Goal: Task Accomplishment & Management: Manage account settings

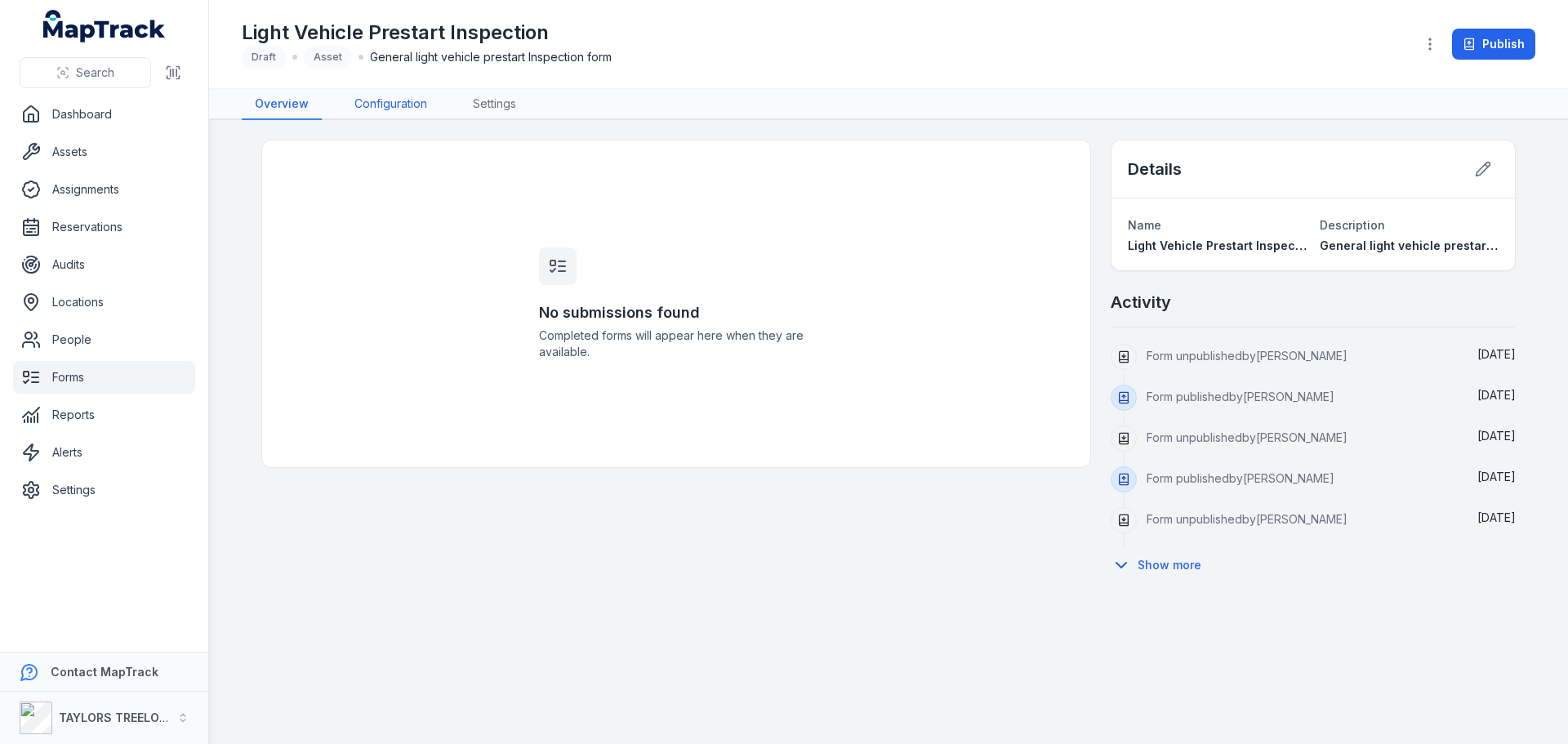
click at [390, 102] on link "Configuration" at bounding box center [390, 104] width 99 height 31
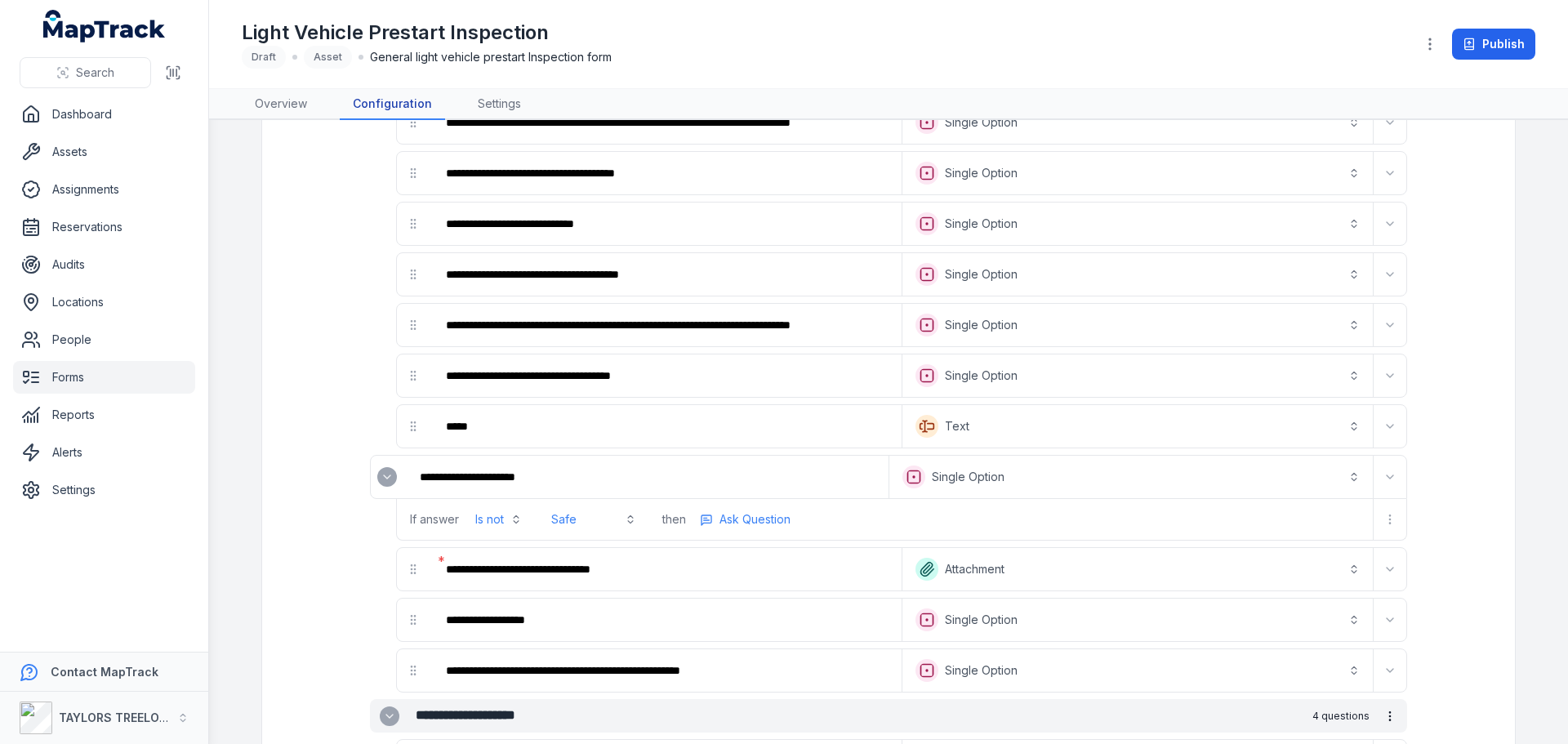
scroll to position [1304, 0]
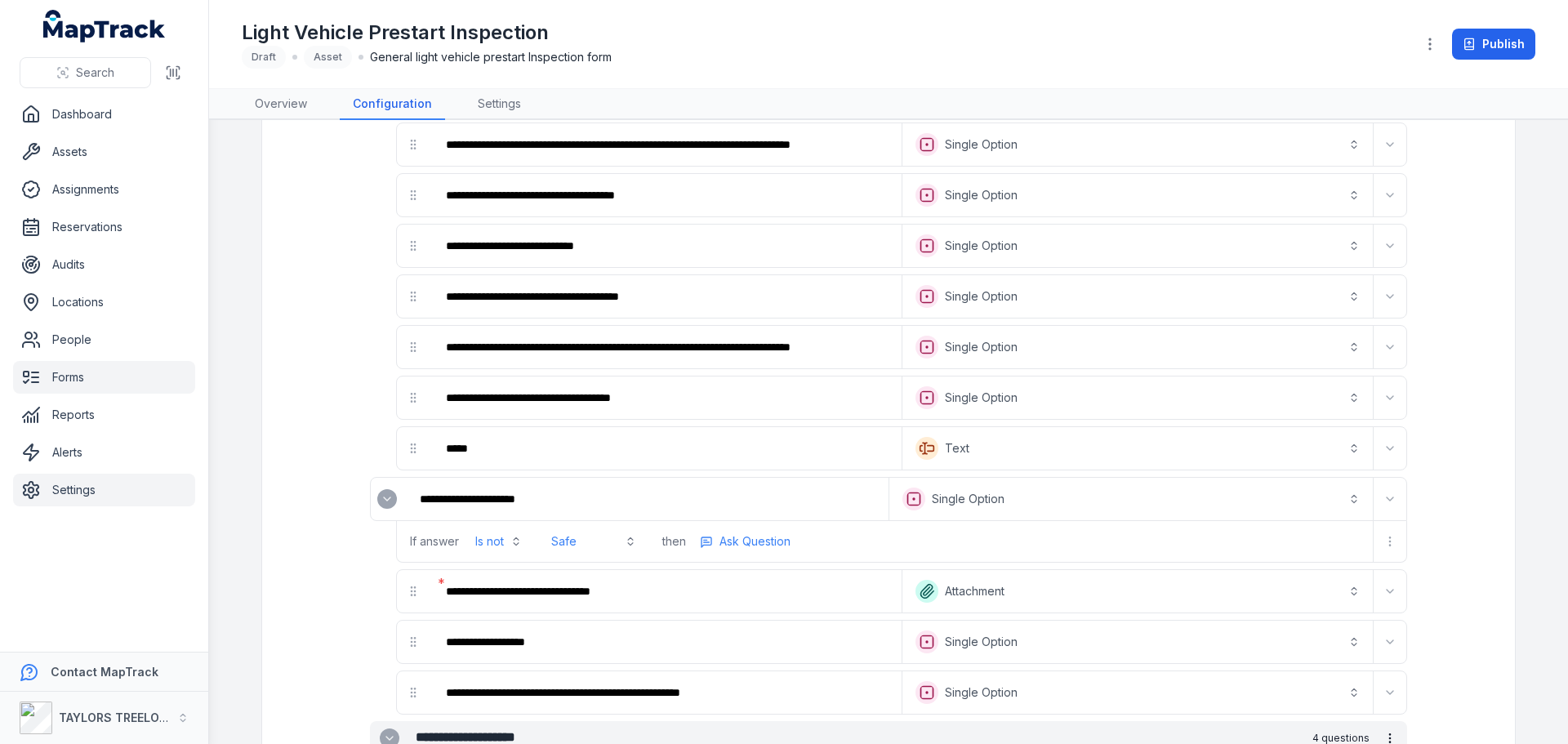
click at [59, 480] on link "Settings" at bounding box center [104, 490] width 182 height 33
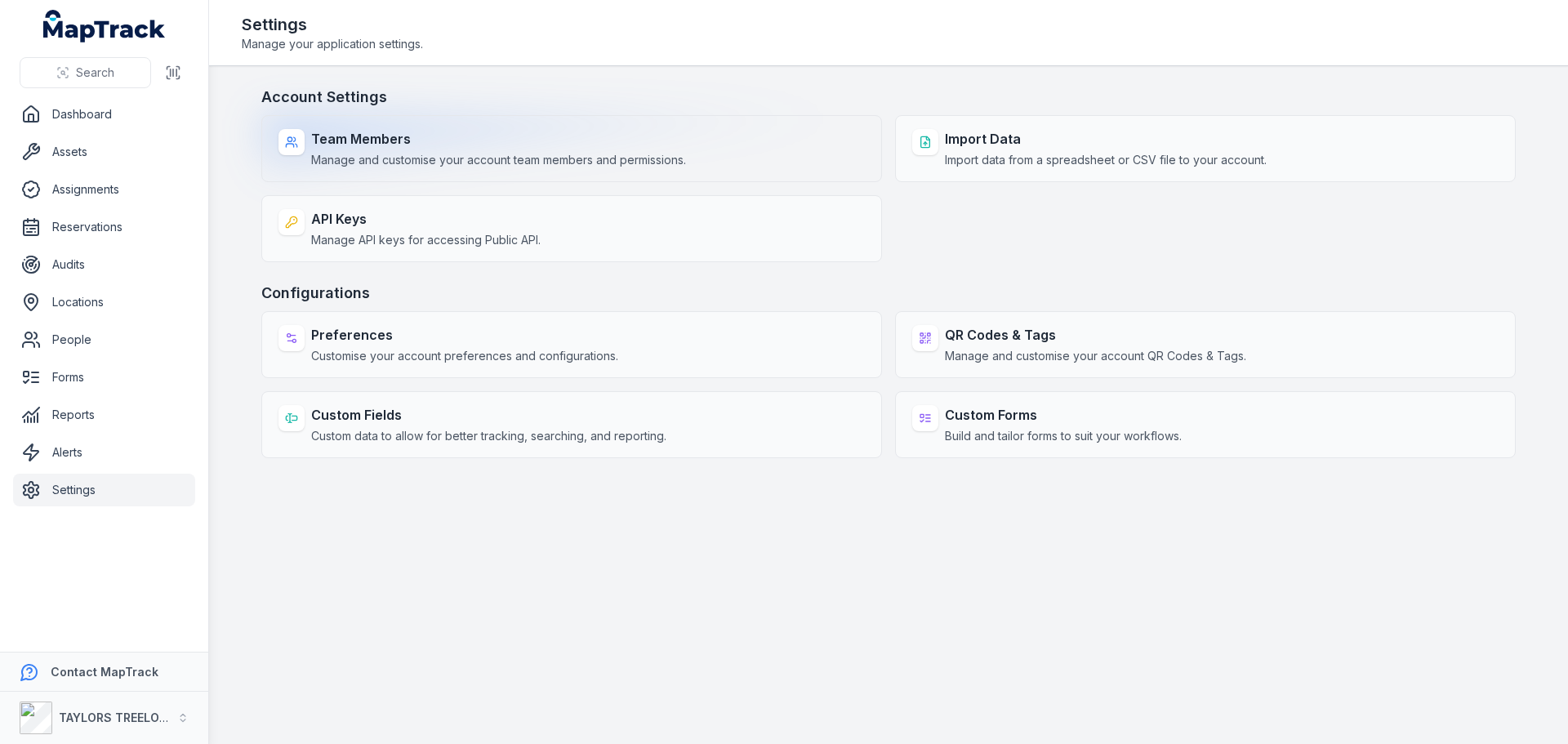
click at [523, 153] on span "Manage and customise your account team members and permissions." at bounding box center [498, 159] width 375 height 16
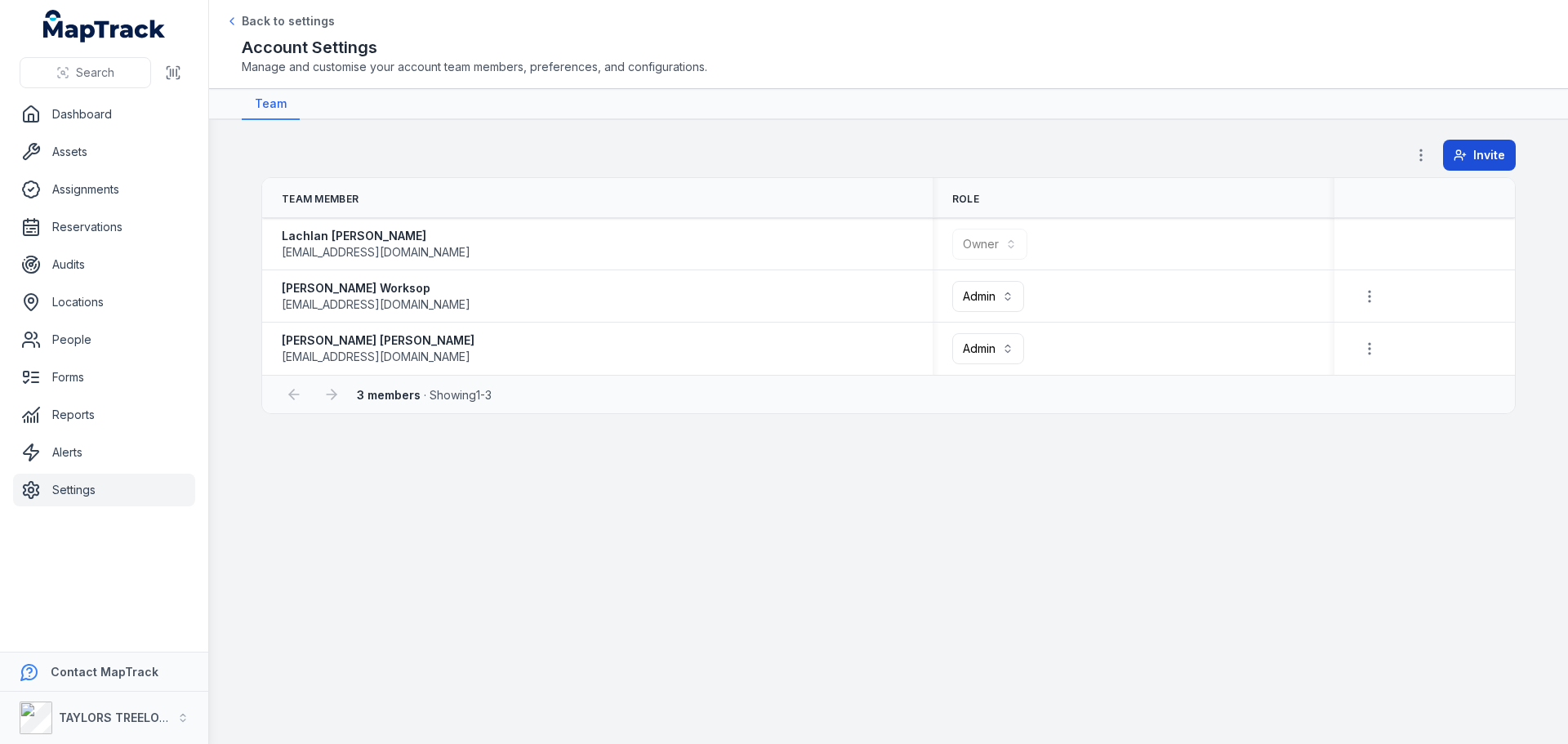
click at [1481, 153] on span "Invite" at bounding box center [1489, 155] width 32 height 16
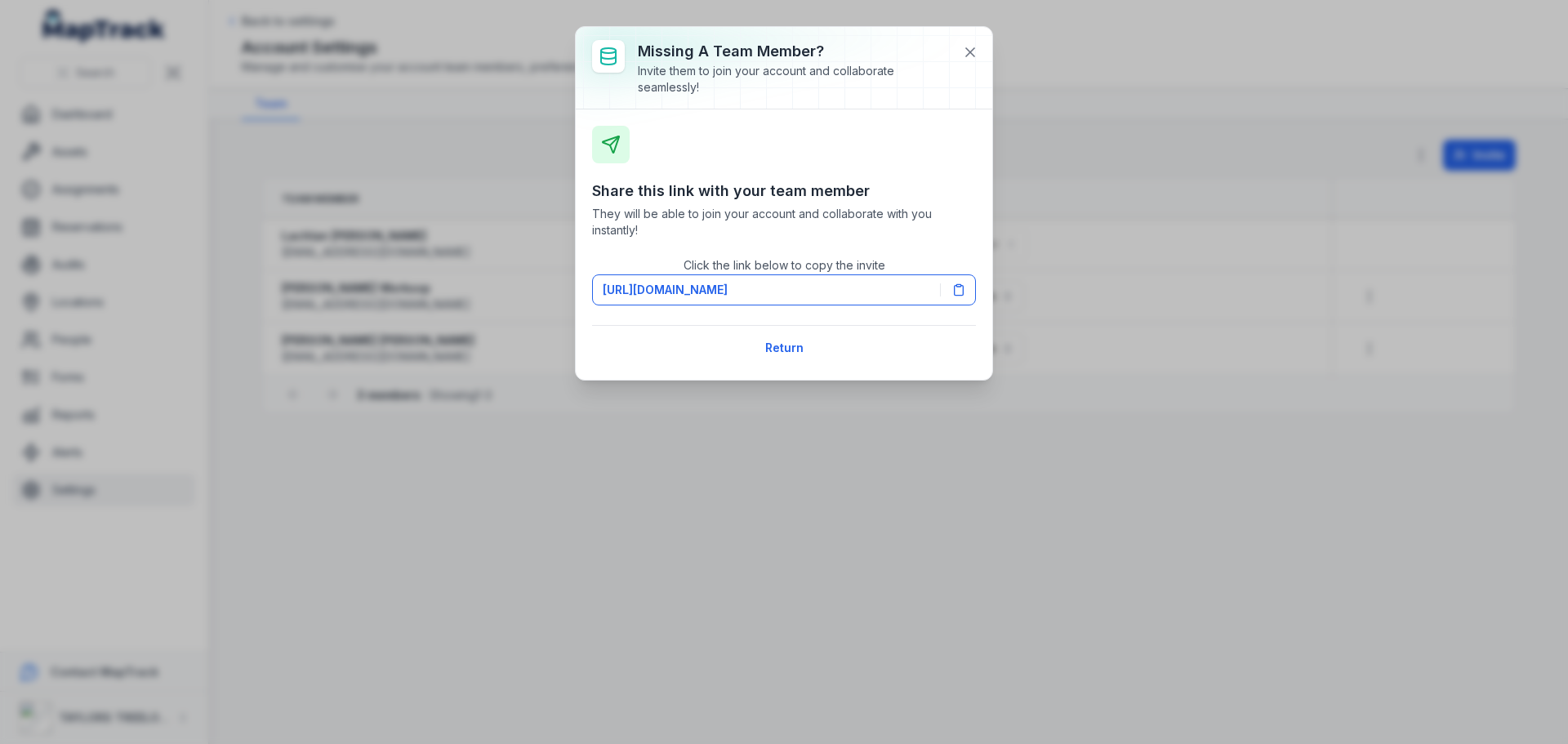
drag, startPoint x: 934, startPoint y: 290, endPoint x: 1041, endPoint y: 250, distance: 114.2
click at [1041, 241] on div "Missing a team member? Invite them to join your account and collaborate seamles…" at bounding box center [784, 372] width 1568 height 744
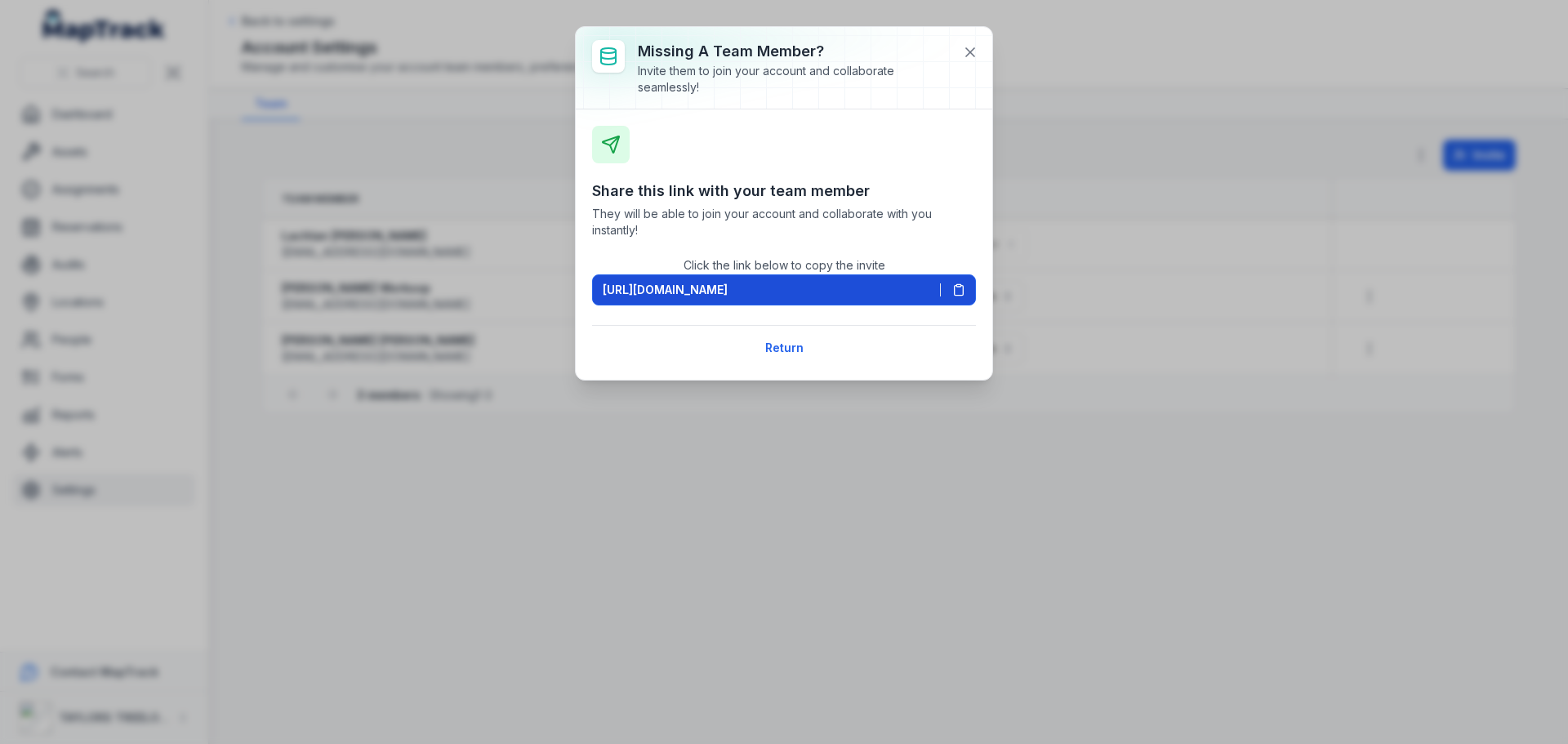
click at [954, 288] on icon at bounding box center [959, 290] width 9 height 10
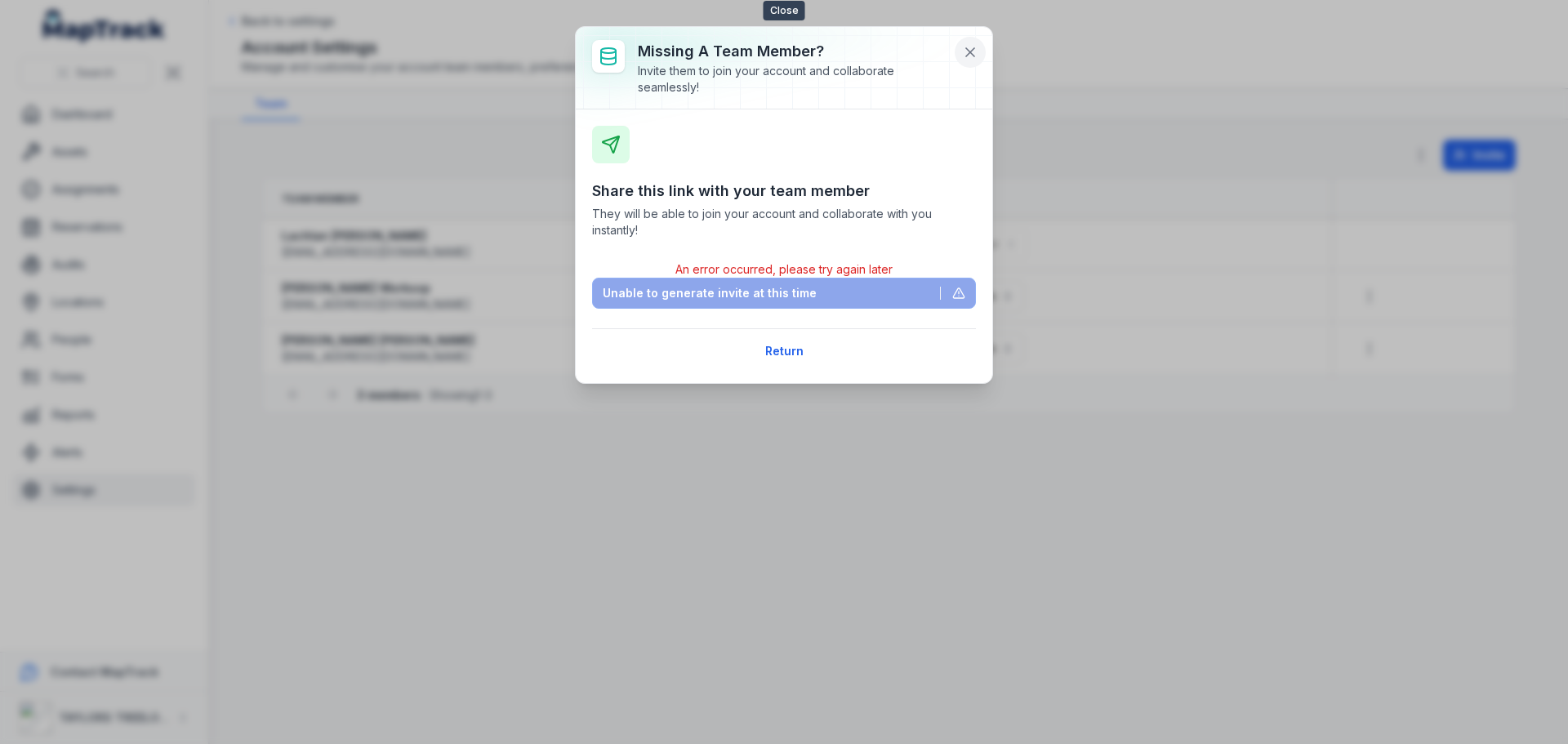
click at [968, 49] on icon at bounding box center [970, 52] width 16 height 16
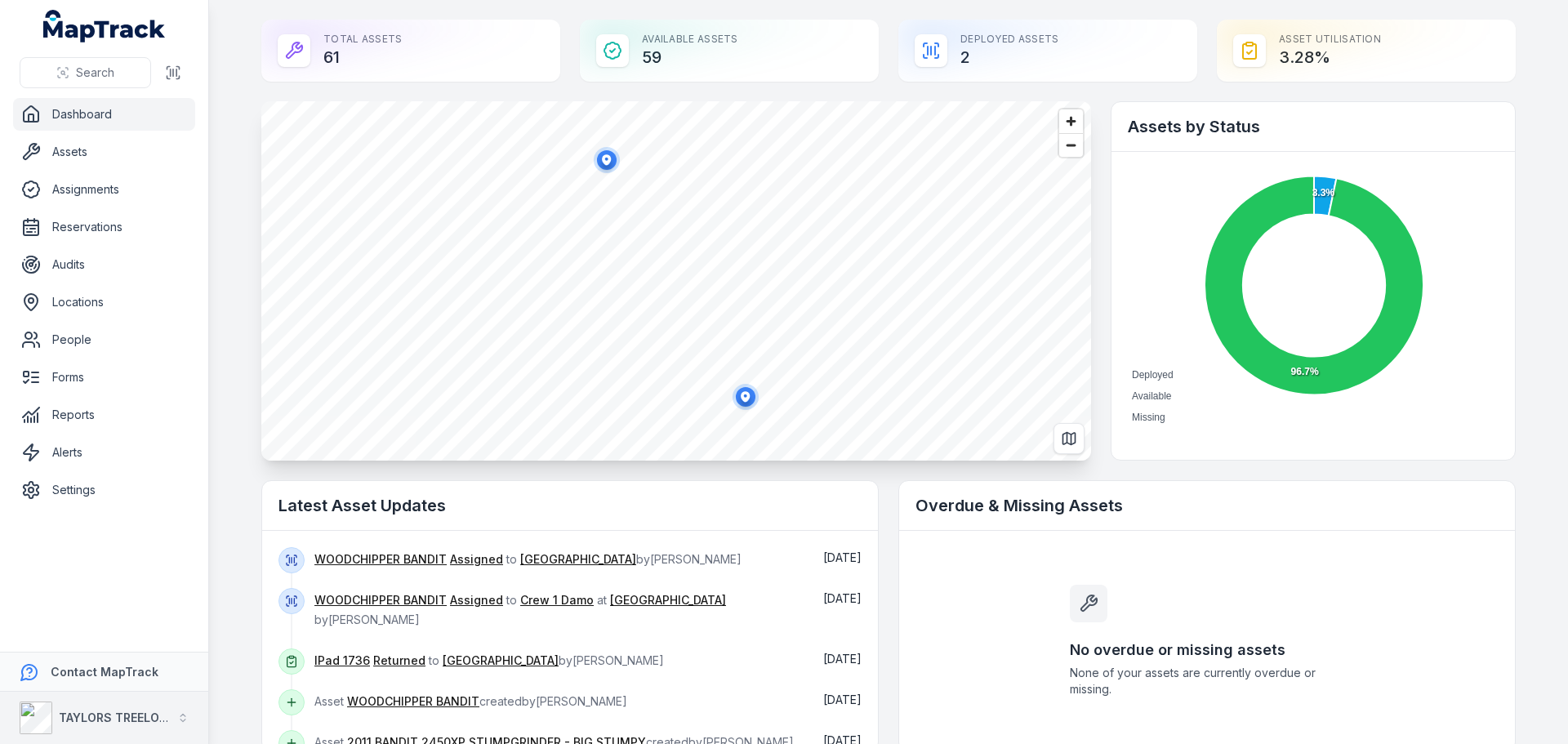
click at [146, 714] on strong "TAYLORS TREELOPPING" at bounding box center [127, 717] width 136 height 14
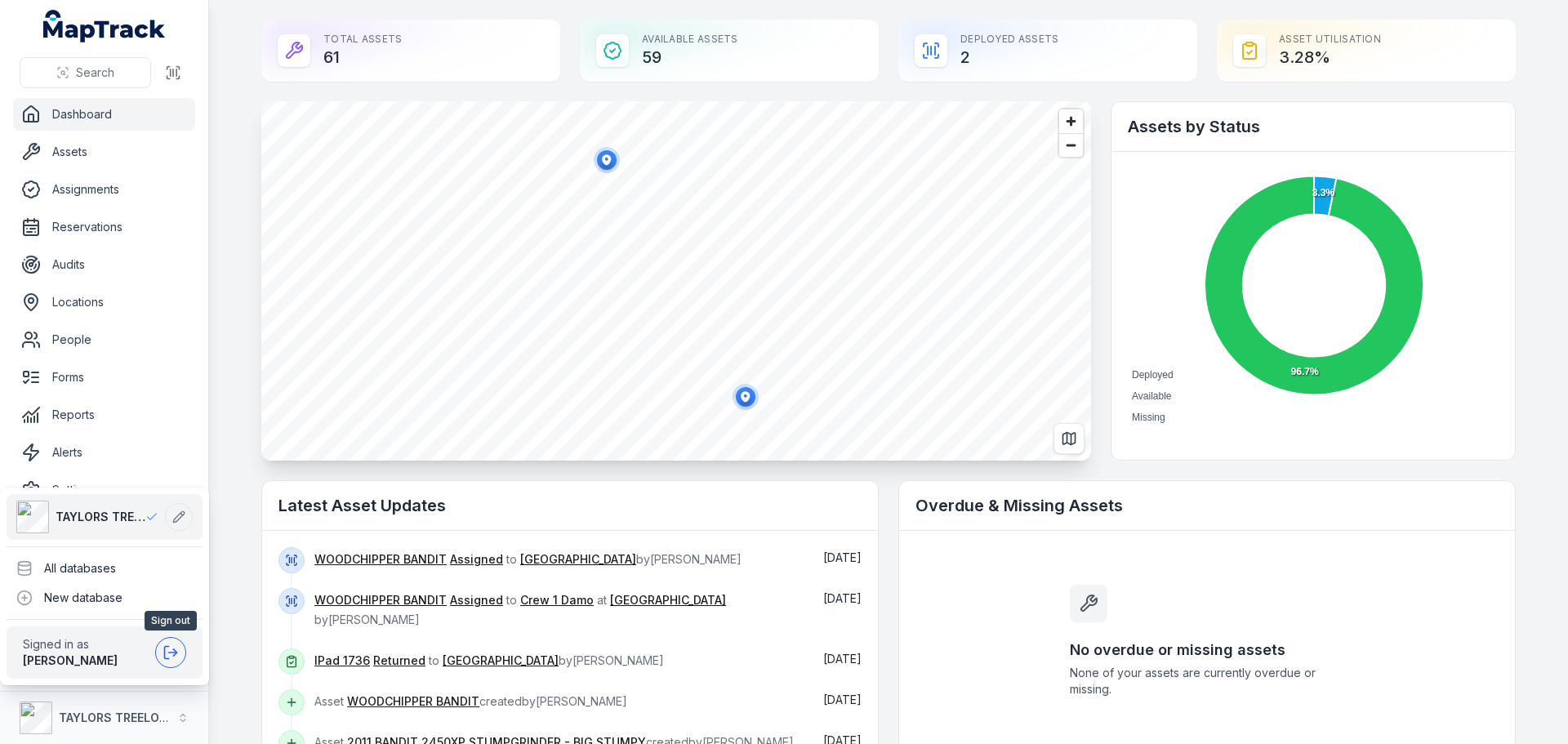
click at [172, 648] on icon at bounding box center [170, 652] width 16 height 16
